Goal: Task Accomplishment & Management: Complete application form

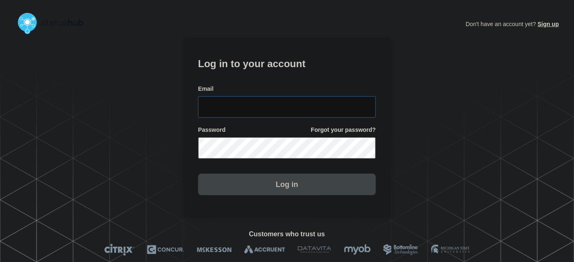
type input "tyler.wolkey@conexon.us"
click at [300, 103] on input "tyler.wolkey@conexon.us" at bounding box center [287, 107] width 178 height 22
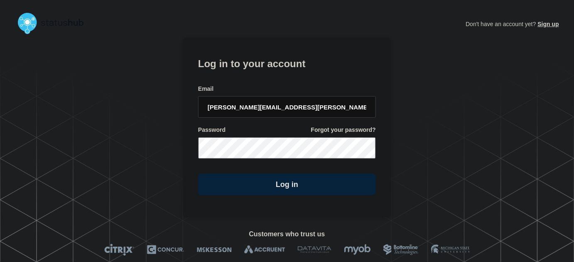
click at [300, 74] on form "Log in to your account Email tyler.wolkey@conexon.us Password Forgot your passw…" at bounding box center [287, 125] width 178 height 140
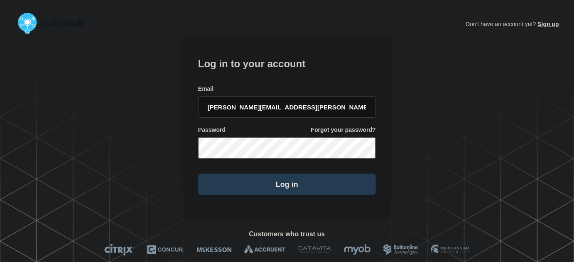
drag, startPoint x: 301, startPoint y: 187, endPoint x: 308, endPoint y: 186, distance: 7.1
click at [300, 186] on button "Log in" at bounding box center [287, 185] width 178 height 22
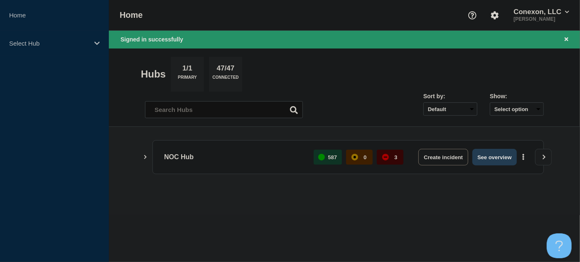
click at [495, 159] on button "See overview" at bounding box center [494, 157] width 44 height 17
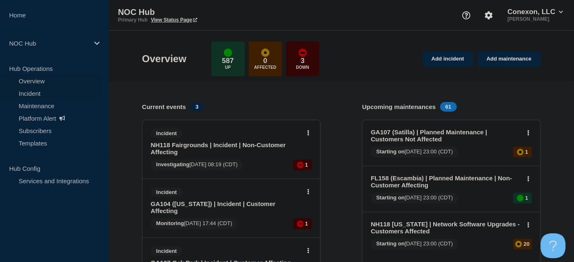
click at [34, 93] on link "Incident" at bounding box center [50, 93] width 100 height 12
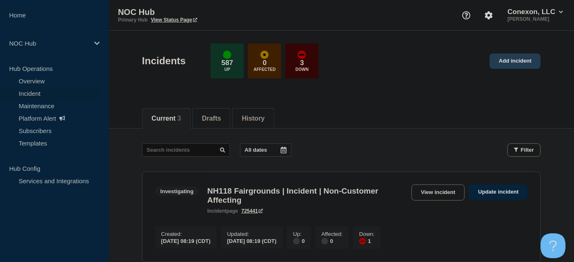
click at [512, 65] on link "Add incident" at bounding box center [515, 61] width 51 height 15
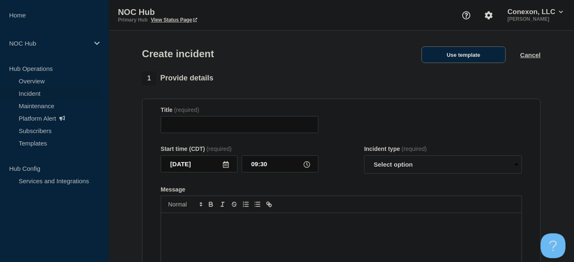
click at [453, 56] on button "Use template" at bounding box center [463, 55] width 84 height 17
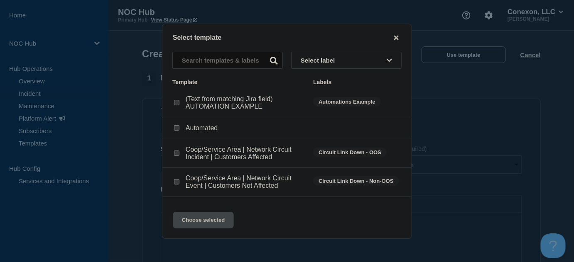
click at [175, 184] on input "Coop/Service Area | Network Circuit Event | Customers Not Affected checkbox" at bounding box center [176, 181] width 5 height 5
checkbox input "true"
click at [206, 221] on button "Choose selected" at bounding box center [203, 220] width 61 height 17
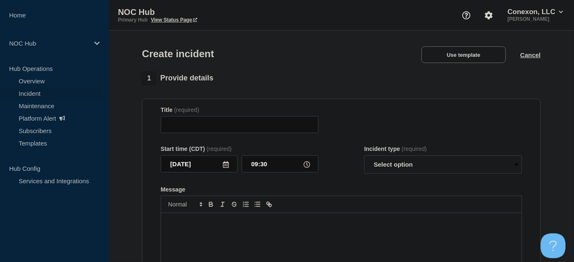
type input "Coop/Service Area | Network Circuit Event | Customers Not Affected"
select select "investigating"
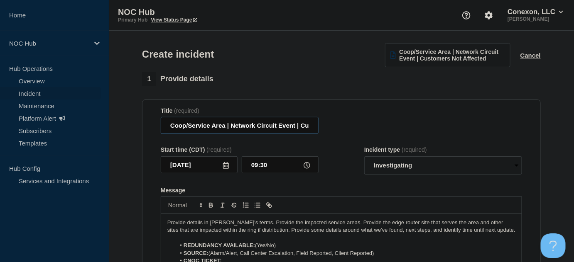
drag, startPoint x: 226, startPoint y: 127, endPoint x: 137, endPoint y: 125, distance: 89.3
drag, startPoint x: 278, startPoint y: 126, endPoint x: 229, endPoint y: 117, distance: 49.8
click at [217, 129] on input "Conexon SMX | Network Circuit Event | Customers Not Affected" at bounding box center [240, 125] width 158 height 17
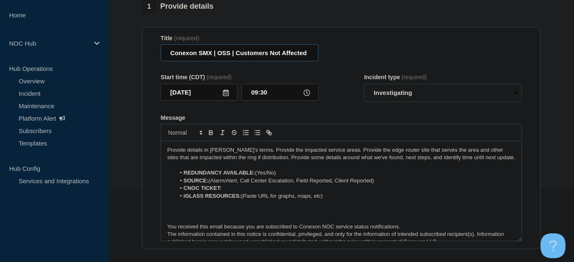
scroll to position [75, 0]
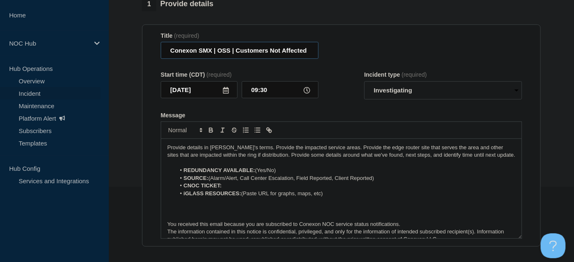
type input "Conexon SMX | OSS | Customers Not Affected"
click at [398, 93] on select "Select option Investigating Identified Monitoring" at bounding box center [443, 90] width 158 height 18
click at [364, 82] on select "Select option Investigating Identified Monitoring" at bounding box center [443, 90] width 158 height 18
drag, startPoint x: 257, startPoint y: 170, endPoint x: 282, endPoint y: 169, distance: 25.8
click at [282, 169] on li "REDUNDANCY AVAILABLE: (Yes/No)" at bounding box center [346, 170] width 340 height 7
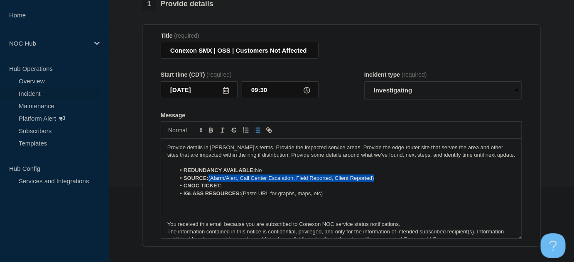
drag, startPoint x: 388, startPoint y: 179, endPoint x: 210, endPoint y: 178, distance: 177.7
click at [210, 178] on li "SOURCE: (Alarm/Alert, Call Center Escalation, Field Reported, Client Reported)" at bounding box center [346, 178] width 340 height 7
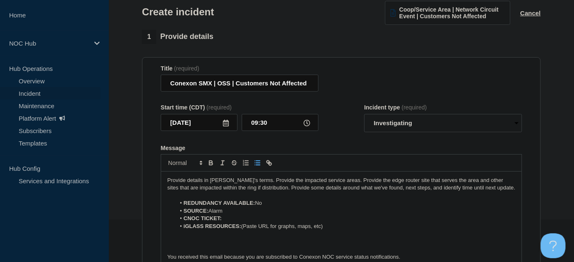
scroll to position [0, 0]
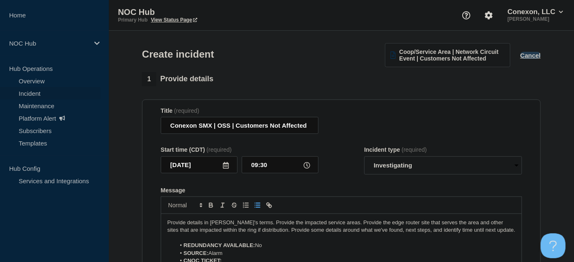
click at [532, 58] on button "Cancel" at bounding box center [530, 55] width 20 height 7
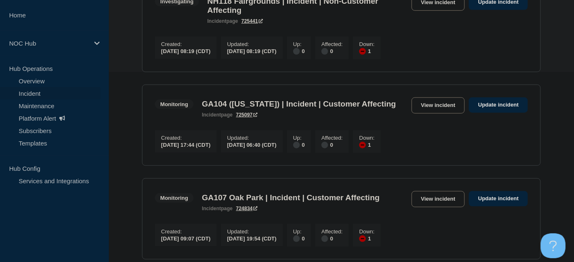
scroll to position [226, 0]
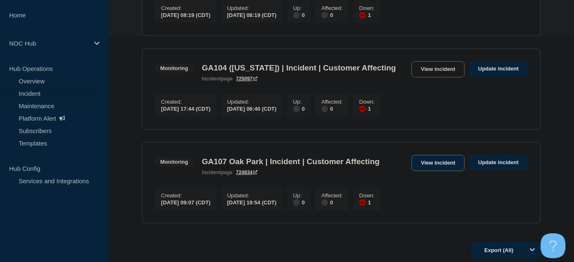
click at [436, 171] on link "View incident" at bounding box center [438, 163] width 54 height 16
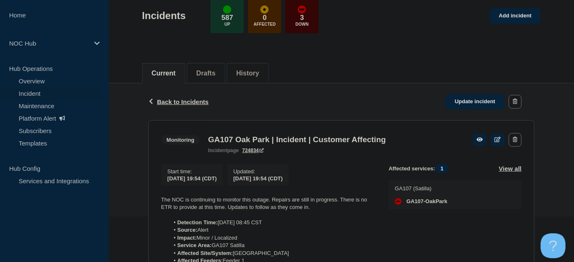
scroll to position [151, 0]
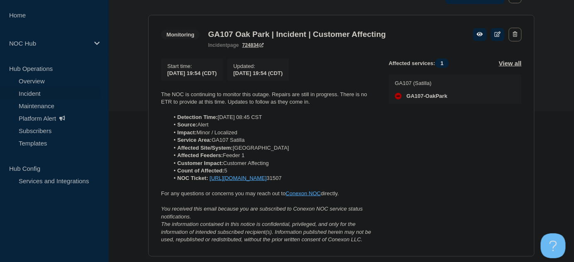
drag, startPoint x: 213, startPoint y: 190, endPoint x: 156, endPoint y: 98, distance: 108.1
click at [156, 99] on section "Monitoring GA107 Oak Park | Incident | Customer Affecting incident page 724834 …" at bounding box center [341, 136] width 386 height 242
click at [259, 121] on li "Detection Time: 9/28/25 08:45 CST" at bounding box center [272, 117] width 206 height 7
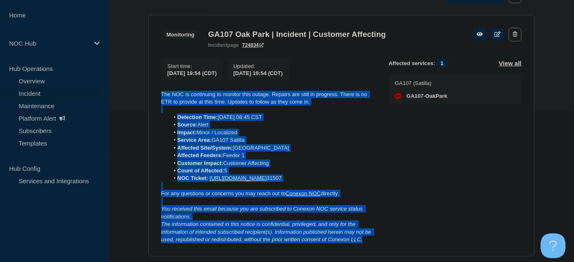
drag, startPoint x: 367, startPoint y: 175, endPoint x: 160, endPoint y: 93, distance: 221.8
click at [160, 93] on section "Monitoring GA107 Oak Park | Incident | Customer Affecting incident page 724834 …" at bounding box center [341, 136] width 386 height 242
copy div "The NOC is continuing to monitor this outage. Repairs are still in progress. Th…"
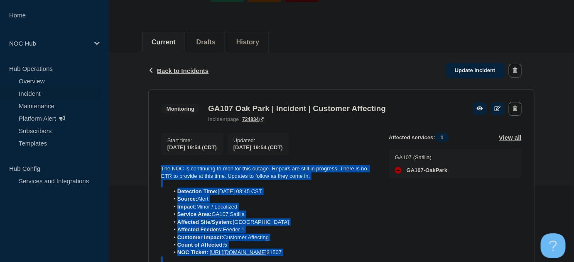
scroll to position [75, 0]
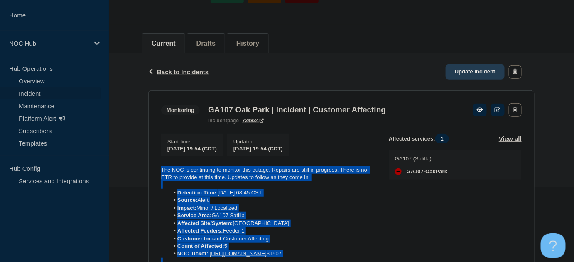
click at [473, 71] on link "Update incident" at bounding box center [475, 71] width 59 height 15
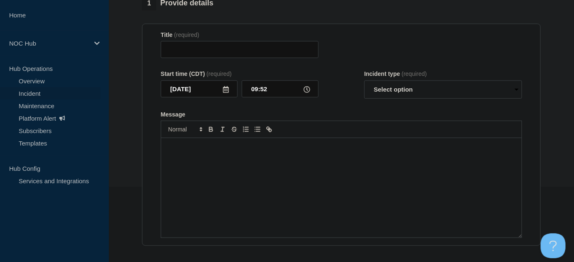
type input "GA107 Oak Park | Incident | Customer Affecting"
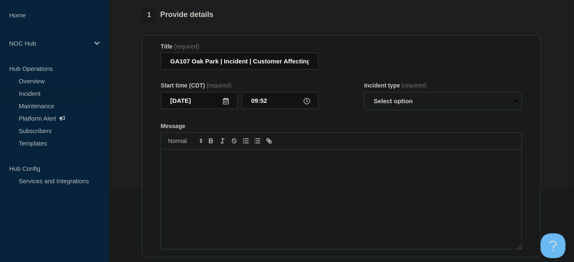
click at [301, 159] on p "Message" at bounding box center [341, 158] width 348 height 7
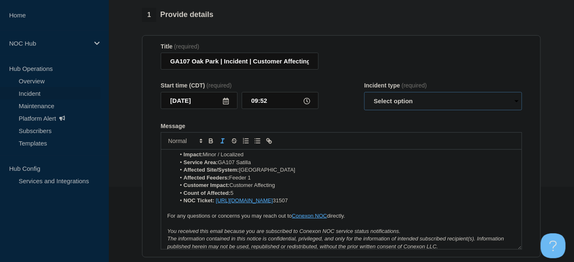
click at [399, 107] on select "Select option Investigating Identified Monitoring Resolved" at bounding box center [443, 101] width 158 height 18
select select "monitoring"
click at [364, 96] on select "Select option Investigating Identified Monitoring Resolved" at bounding box center [443, 101] width 158 height 18
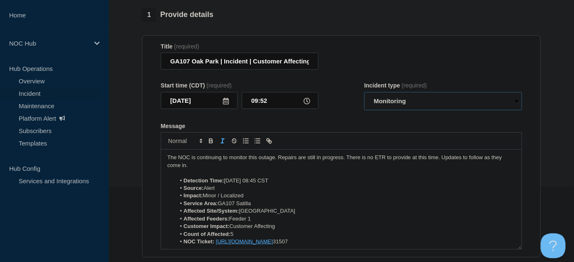
scroll to position [0, 0]
drag, startPoint x: 192, startPoint y: 169, endPoint x: 465, endPoint y: 162, distance: 273.3
click at [465, 162] on p "The NOC is continuing to monitor this outage. Repairs are still in progress. Th…" at bounding box center [341, 162] width 348 height 15
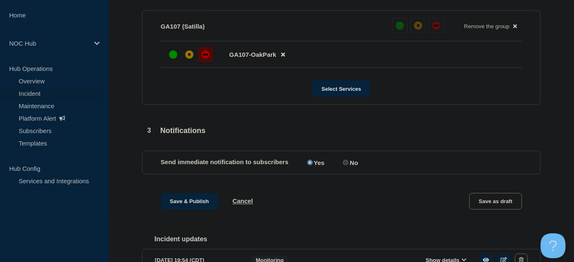
scroll to position [478, 0]
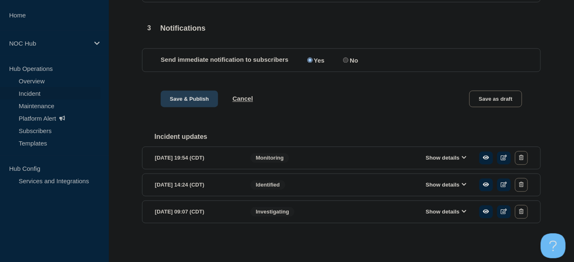
click at [191, 95] on button "Save & Publish" at bounding box center [189, 99] width 57 height 17
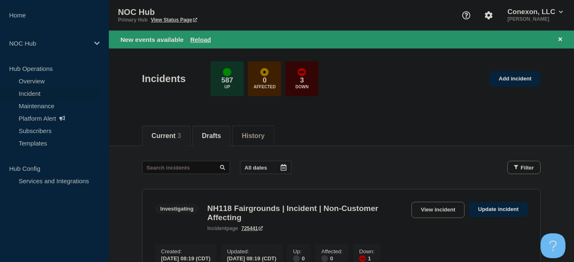
click at [211, 130] on li "Drafts" at bounding box center [211, 136] width 38 height 20
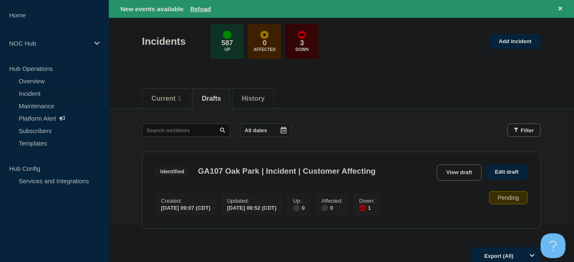
scroll to position [113, 0]
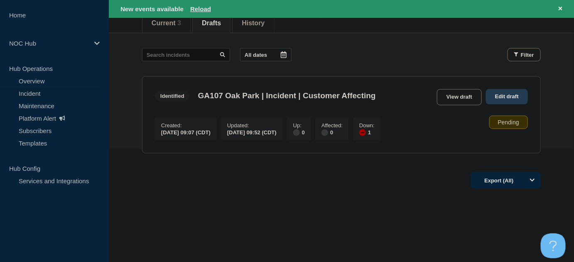
click at [505, 97] on link "Edit draft" at bounding box center [507, 96] width 42 height 15
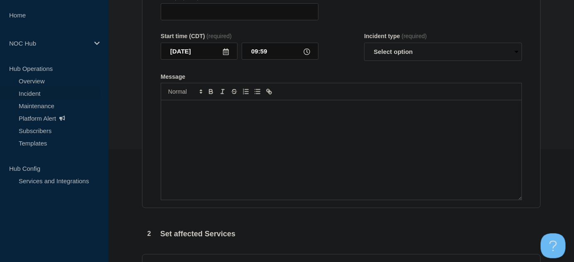
type input "GA107 (Satilla) | Incident | Customer Affecting"
type input "09:52"
select select "identified"
radio input "false"
radio input "true"
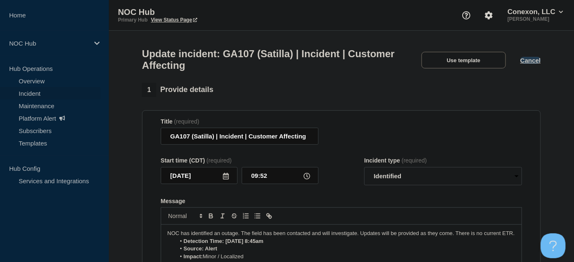
click at [525, 63] on button "Cancel" at bounding box center [530, 60] width 20 height 7
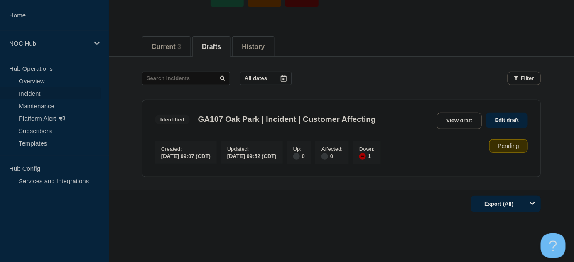
scroll to position [75, 0]
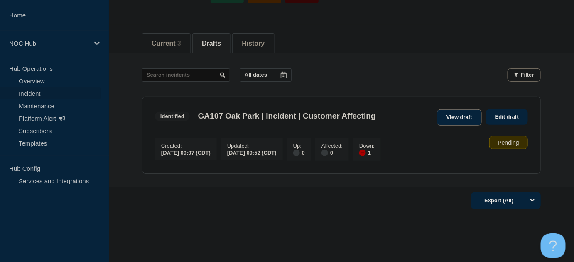
click at [462, 118] on link "View draft" at bounding box center [459, 118] width 45 height 16
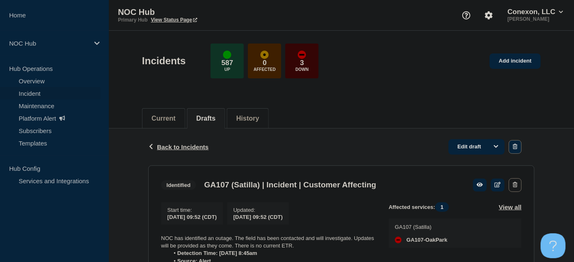
click at [517, 144] on icon "button" at bounding box center [515, 146] width 5 height 5
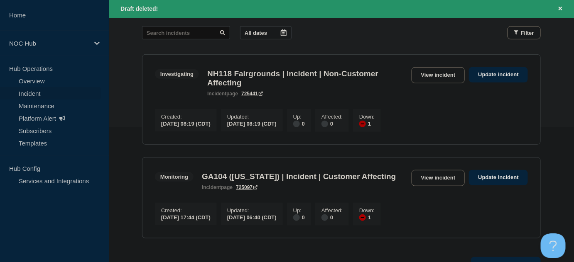
scroll to position [52, 0]
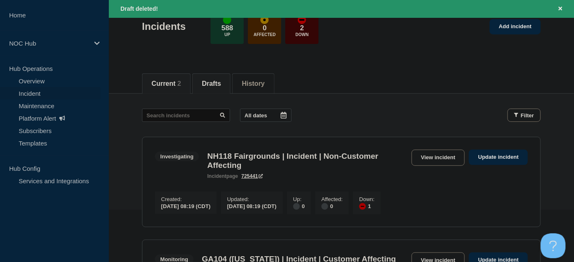
click at [220, 80] on button "Drafts" at bounding box center [211, 83] width 19 height 7
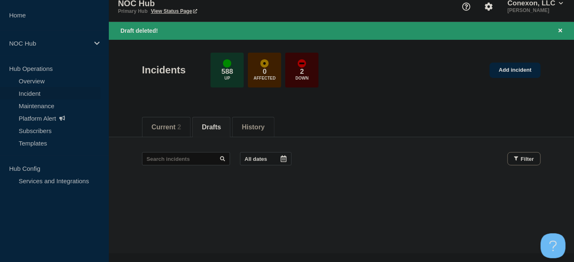
scroll to position [8, 0]
click at [171, 124] on button "Current 2" at bounding box center [166, 127] width 29 height 7
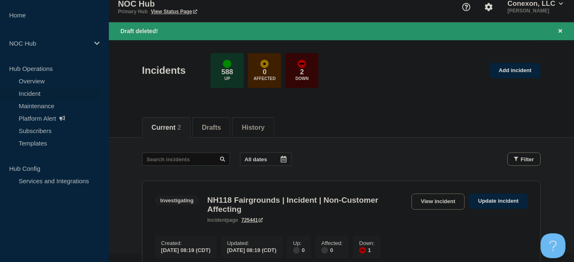
drag, startPoint x: 559, startPoint y: 33, endPoint x: 541, endPoint y: 34, distance: 17.5
click at [558, 33] on icon "Close banner" at bounding box center [560, 30] width 4 height 5
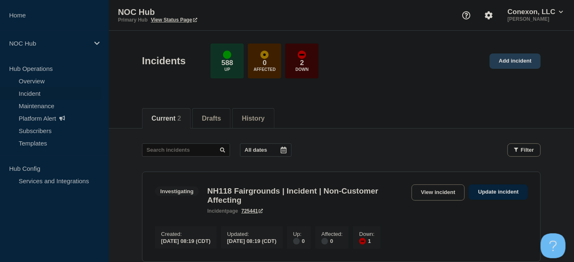
click at [517, 56] on link "Add incident" at bounding box center [515, 61] width 51 height 15
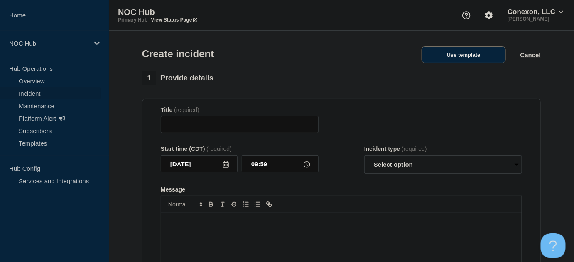
click at [460, 56] on button "Use template" at bounding box center [463, 55] width 84 height 17
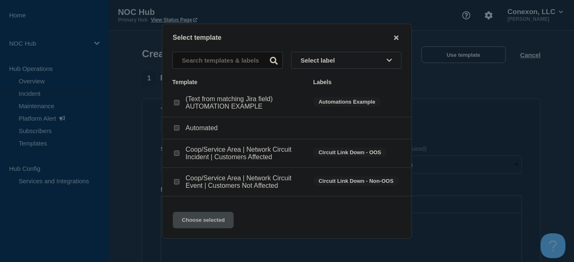
click at [176, 155] on input "Coop/Service Area | Network Circuit Incident | Customers Affected checkbox" at bounding box center [176, 153] width 5 height 5
checkbox input "true"
click at [218, 219] on button "Choose selected" at bounding box center [203, 220] width 61 height 17
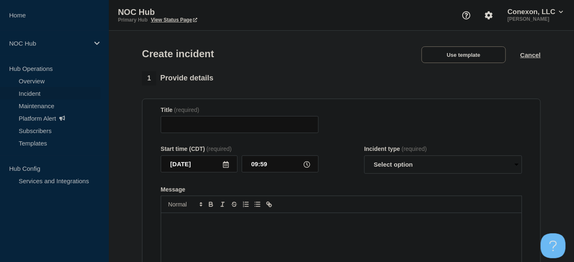
type input "Coop/Service Area | Network Circuit Incident | Customers Affected"
select select "investigating"
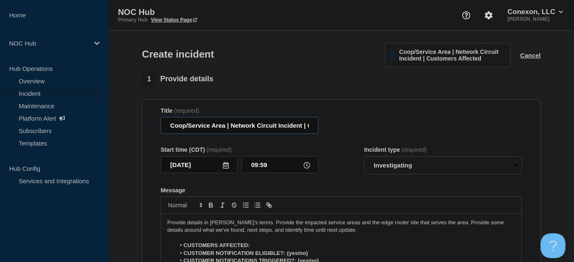
drag, startPoint x: 225, startPoint y: 129, endPoint x: 148, endPoint y: 127, distance: 77.2
click at [148, 127] on section "Title (required) Coop/Service Area | Network Circuit Incident | Customers Affec…" at bounding box center [341, 211] width 399 height 223
type input "GA107 Oak Park | Network Circuit Incident | Customers Affected"
click at [393, 170] on select "Select option Investigating Identified Monitoring" at bounding box center [443, 166] width 158 height 18
select select "identified"
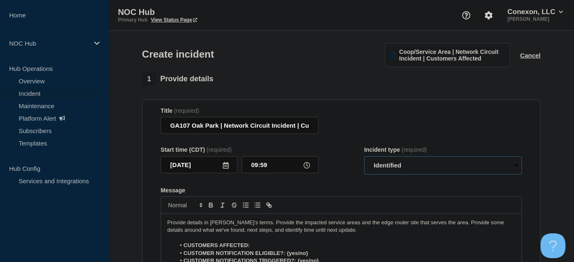
click at [364, 157] on select "Select option Investigating Identified Monitoring" at bounding box center [443, 166] width 158 height 18
click at [359, 180] on form "Title (required) GA107 Oak Park | Network Circuit Incident | Customers Affected…" at bounding box center [341, 211] width 361 height 207
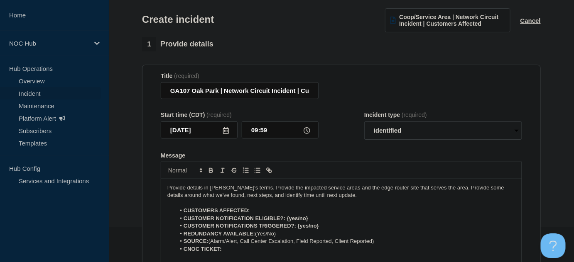
scroll to position [75, 0]
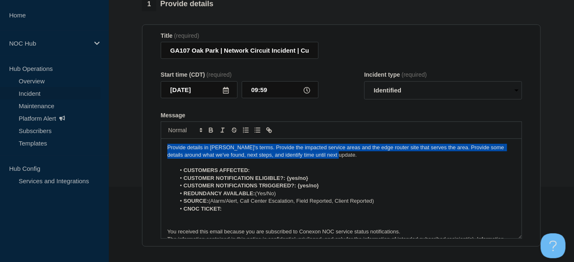
drag, startPoint x: 349, startPoint y: 157, endPoint x: 100, endPoint y: 133, distance: 250.2
click at [100, 137] on div "Home NOC Hub Hub Operations Overview Incident Maintenance Platform Alert Subscr…" at bounding box center [287, 215] width 574 height 580
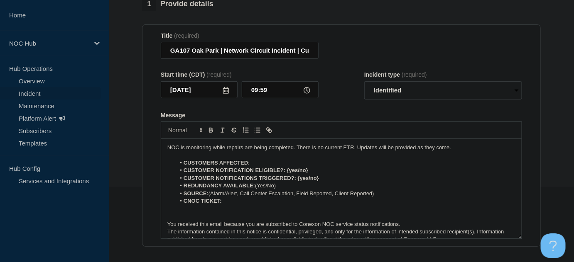
click at [267, 161] on li "CUSTOMERS AFFECTED:" at bounding box center [346, 162] width 340 height 7
drag, startPoint x: 318, startPoint y: 181, endPoint x: 178, endPoint y: 169, distance: 140.0
click at [178, 169] on ol "CUSTOMERS AFFECTED: 5 CUSTOMER NOTIFICATION ELIGIBLE?: {yes/no} CUSTOMER NOTIFI…" at bounding box center [341, 182] width 348 height 46
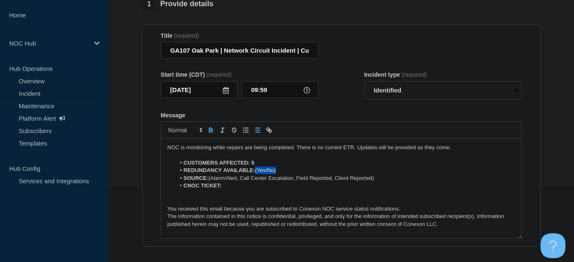
drag, startPoint x: 272, startPoint y: 172, endPoint x: 280, endPoint y: 172, distance: 7.5
click at [257, 172] on li "REDUNDANCY AVAILABLE: (Yes/No)" at bounding box center [346, 170] width 340 height 7
click at [233, 184] on li "CNOC TICKET:" at bounding box center [346, 185] width 340 height 7
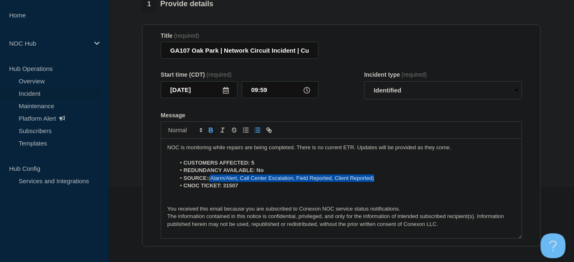
drag, startPoint x: 377, startPoint y: 178, endPoint x: 213, endPoint y: 177, distance: 164.4
click at [213, 177] on li "SOURCE: (Alarm/Alert, Call Center Escalation, Field Reported, Client Reported)" at bounding box center [346, 178] width 340 height 7
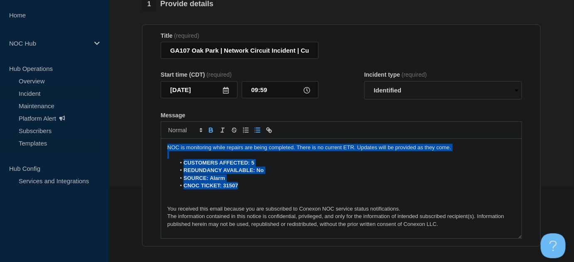
drag, startPoint x: 242, startPoint y: 189, endPoint x: 88, endPoint y: 137, distance: 162.8
click at [88, 138] on div "Home NOC Hub Hub Operations Overview Incident Maintenance Platform Alert Subscr…" at bounding box center [287, 215] width 574 height 580
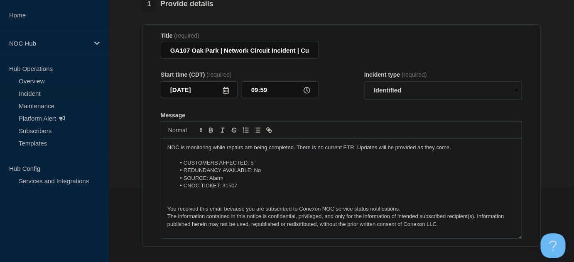
click at [261, 170] on li "REDUNDANCY AVAILABLE: No" at bounding box center [346, 170] width 340 height 7
click at [257, 170] on li "REDUNDANCY AVAILABLE: No" at bounding box center [346, 170] width 340 height 7
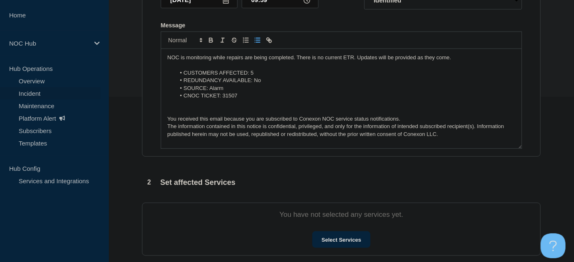
scroll to position [226, 0]
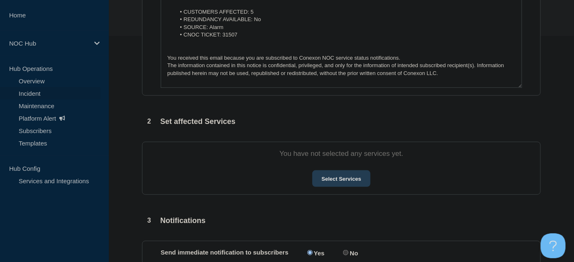
click at [347, 181] on button "Select Services" at bounding box center [341, 179] width 58 height 17
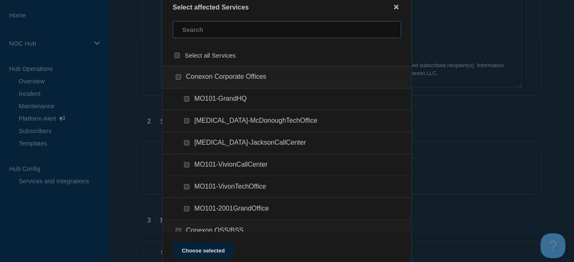
click at [209, 33] on input "text" at bounding box center [287, 29] width 228 height 17
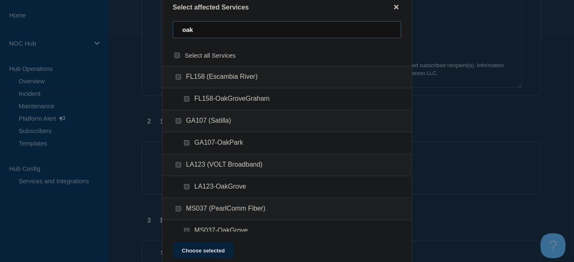
type input "oak"
click at [190, 144] on div at bounding box center [188, 143] width 12 height 8
click at [185, 144] on div at bounding box center [188, 143] width 12 height 8
click at [186, 143] on input "GA107-OakPark checkbox" at bounding box center [186, 142] width 5 height 5
checkbox input "true"
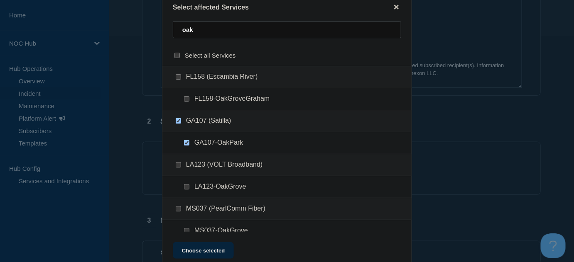
checkbox input "true"
click at [187, 250] on button "Choose selected" at bounding box center [203, 250] width 61 height 17
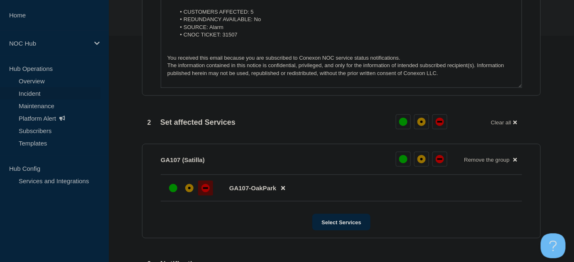
click at [206, 190] on div "down" at bounding box center [205, 188] width 8 height 8
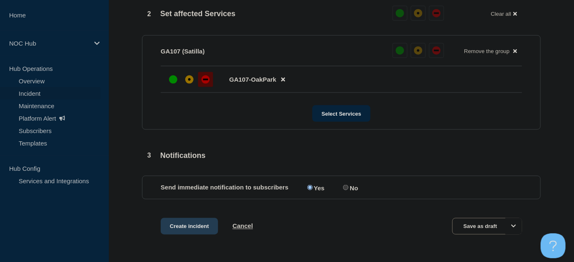
scroll to position [363, 0]
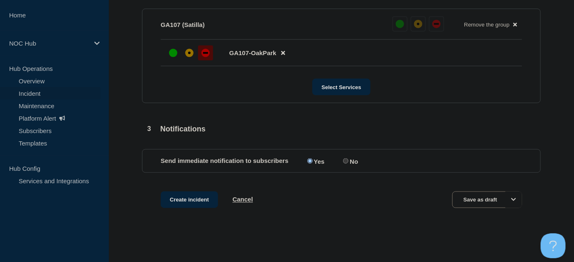
click at [348, 161] on input "No" at bounding box center [345, 161] width 5 height 5
radio input "true"
radio input "false"
click at [191, 203] on button "Create incident" at bounding box center [189, 200] width 57 height 17
